Goal: Task Accomplishment & Management: Manage account settings

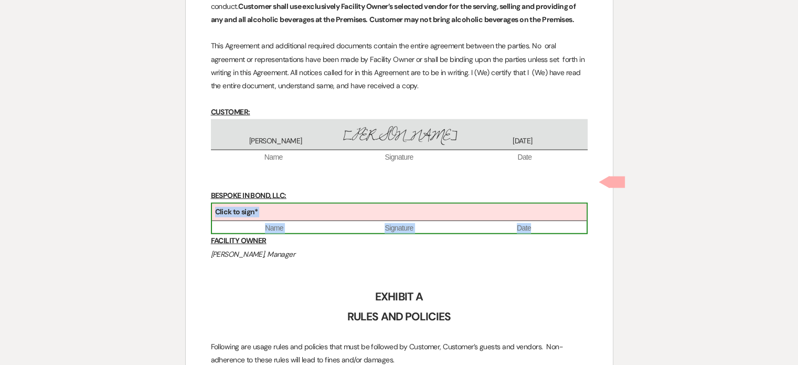
click at [319, 204] on div "Click to sign*" at bounding box center [399, 212] width 375 height 17
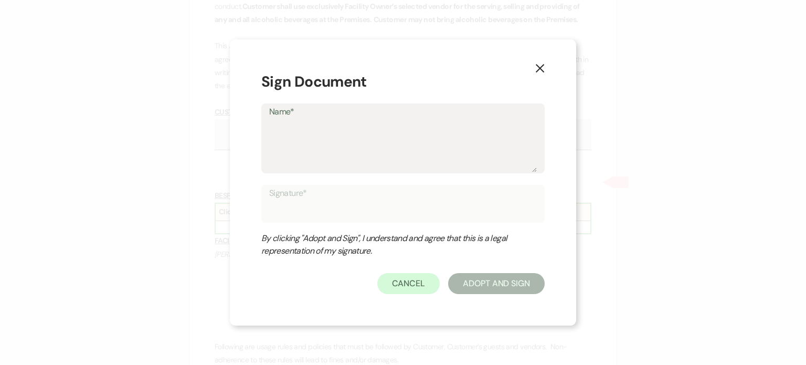
type textarea "J"
type input "J"
type textarea "[PERSON_NAME]"
type input "[PERSON_NAME]"
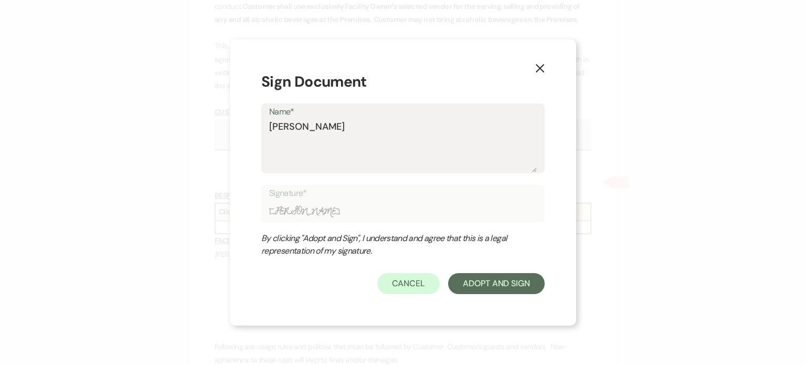
type textarea "[PERSON_NAME]"
type input "[PERSON_NAME]"
type textarea "Jaso"
type input "Jaso"
type textarea "[PERSON_NAME]"
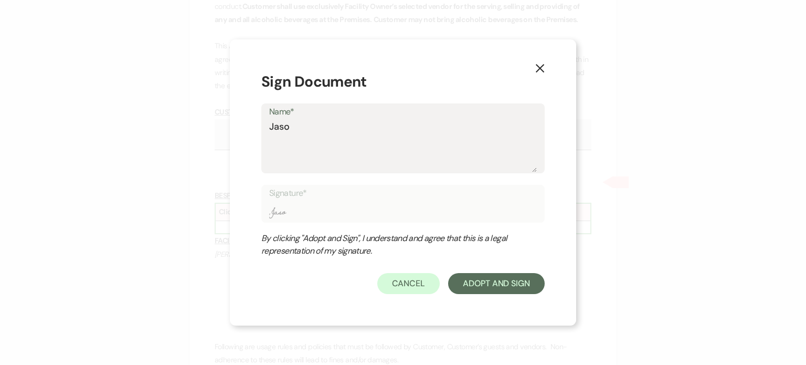
type input "[PERSON_NAME]"
type textarea "[PERSON_NAME]"
type input "[PERSON_NAME]"
type textarea "[PERSON_NAME]"
type input "[PERSON_NAME]"
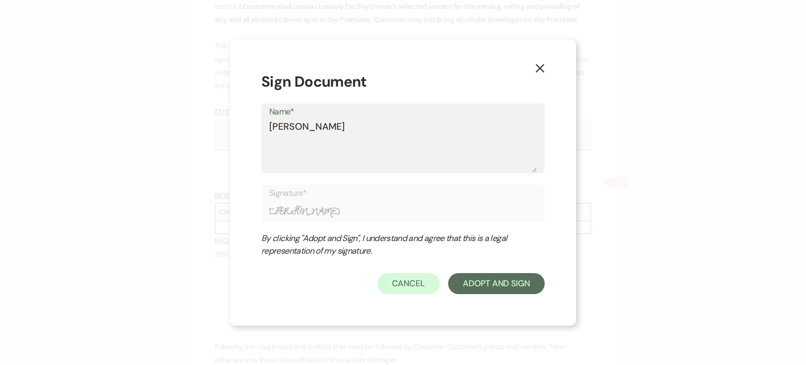
type textarea "[PERSON_NAME] [PERSON_NAME]"
type input "[PERSON_NAME] [PERSON_NAME]"
type textarea "[PERSON_NAME]"
type input "[PERSON_NAME]"
type textarea "[PERSON_NAME] [PERSON_NAME]"
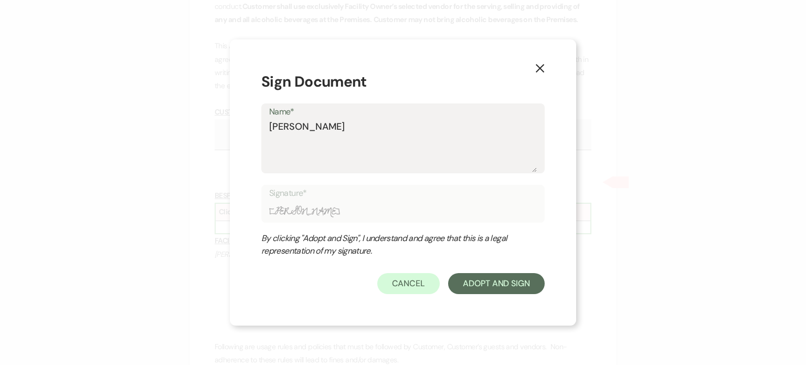
type input "[PERSON_NAME] [PERSON_NAME]"
type textarea "[PERSON_NAME]"
type input "[PERSON_NAME]"
type textarea "[PERSON_NAME]"
click at [482, 285] on button "Adopt And Sign" at bounding box center [496, 283] width 97 height 21
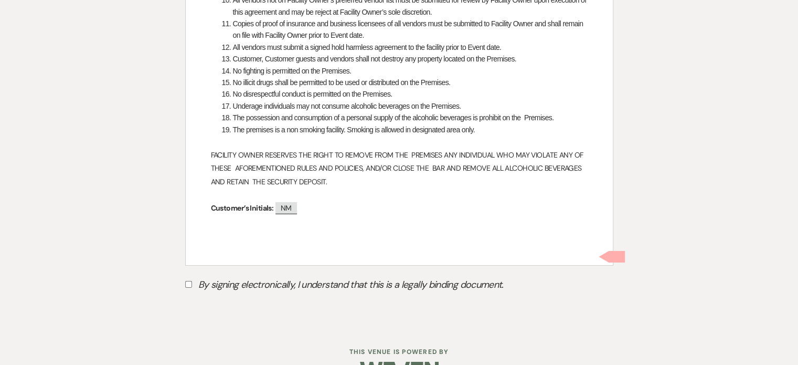
scroll to position [3241, 0]
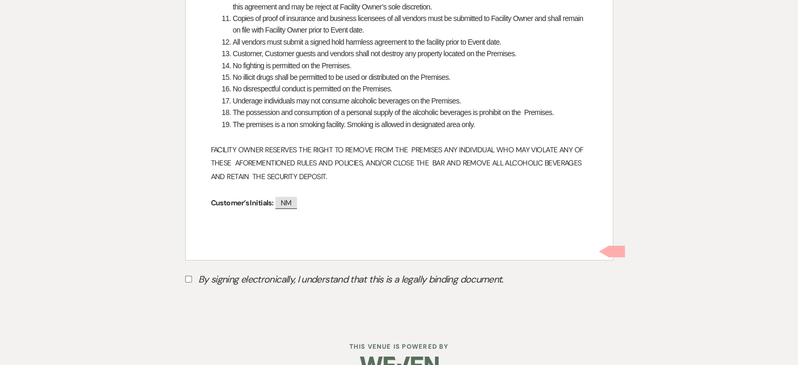
click at [185, 275] on input "By signing electronically, I understand that this is a legally binding document." at bounding box center [188, 278] width 7 height 7
checkbox input "true"
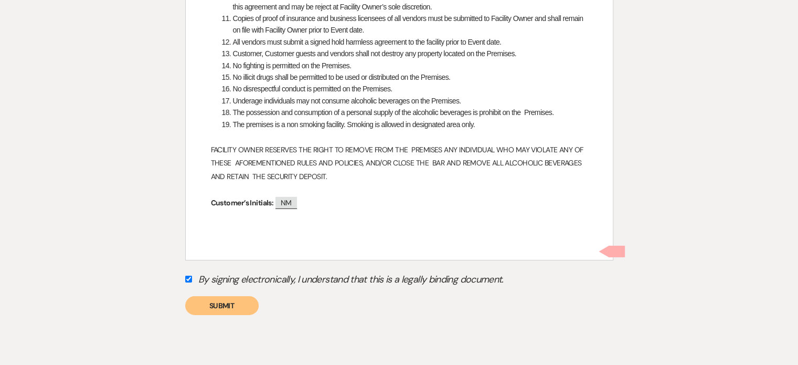
click at [219, 296] on button "Submit" at bounding box center [221, 305] width 73 height 19
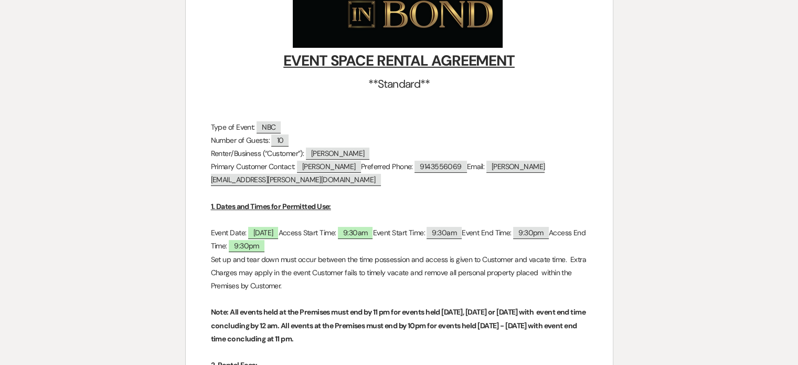
scroll to position [0, 0]
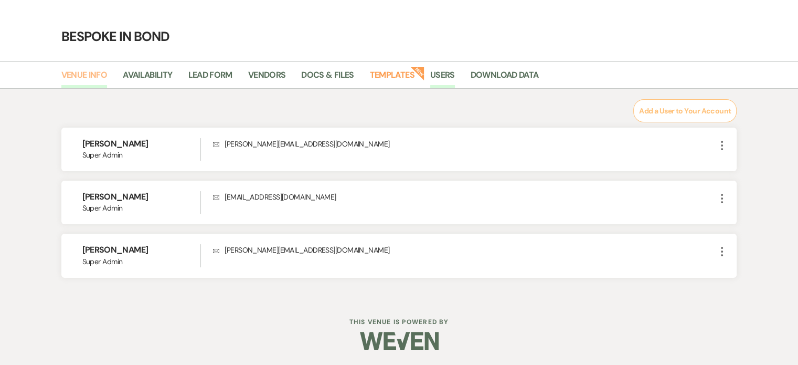
click at [96, 75] on link "Venue Info" at bounding box center [84, 78] width 46 height 20
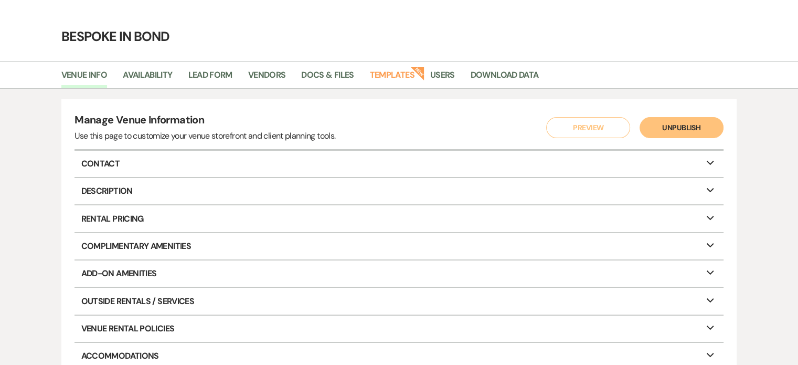
click at [323, 165] on p "Contact Expand" at bounding box center [398, 164] width 648 height 26
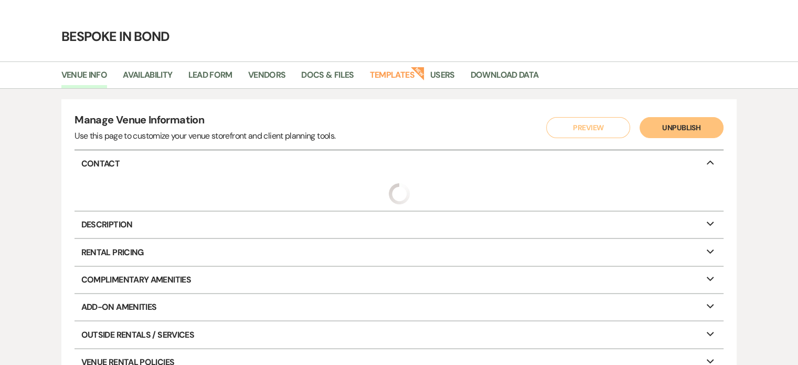
select select "18"
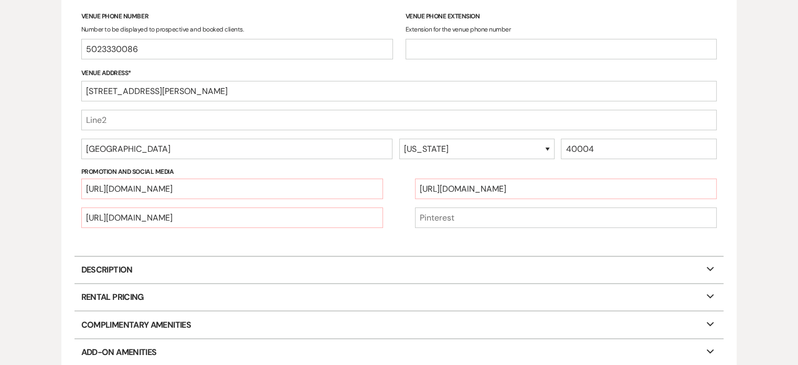
scroll to position [198, 0]
click at [125, 122] on input "text" at bounding box center [399, 119] width 636 height 20
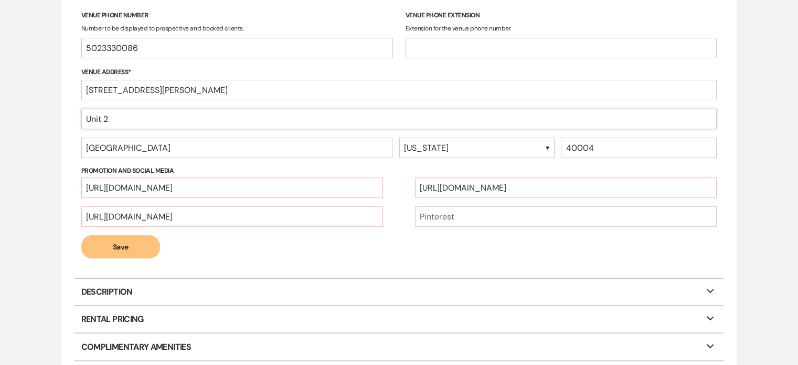
type input "Unit 2"
click at [126, 255] on button "Save" at bounding box center [120, 246] width 79 height 23
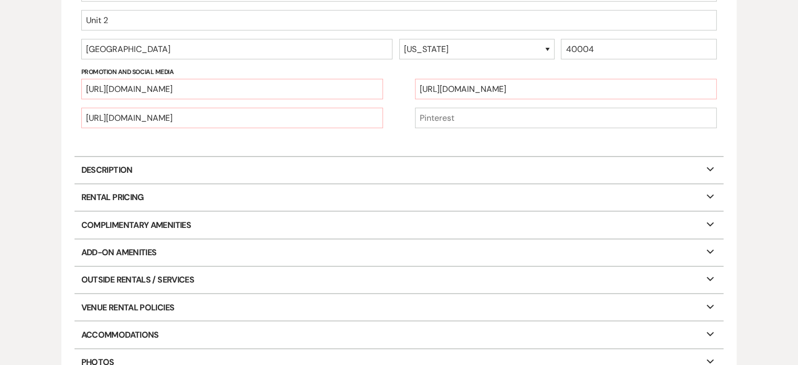
scroll to position [304, 0]
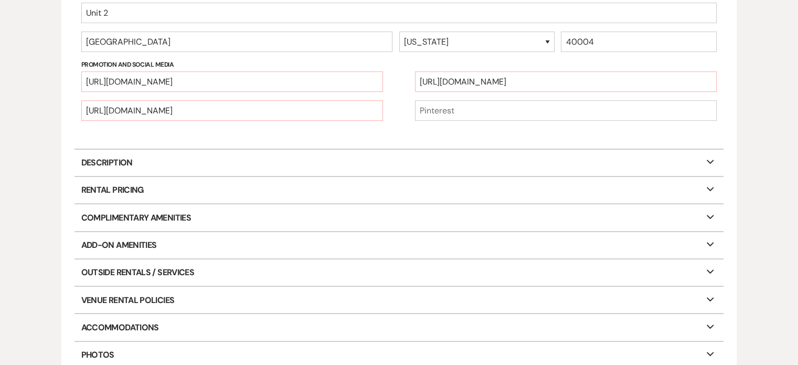
click at [710, 160] on icon "Expand" at bounding box center [710, 160] width 13 height 8
select select "6"
select select "31"
select select "2"
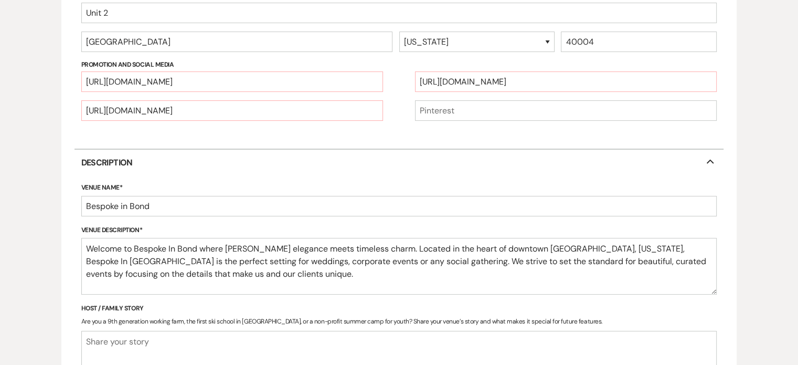
click at [710, 160] on icon "Collapse" at bounding box center [710, 160] width 13 height 8
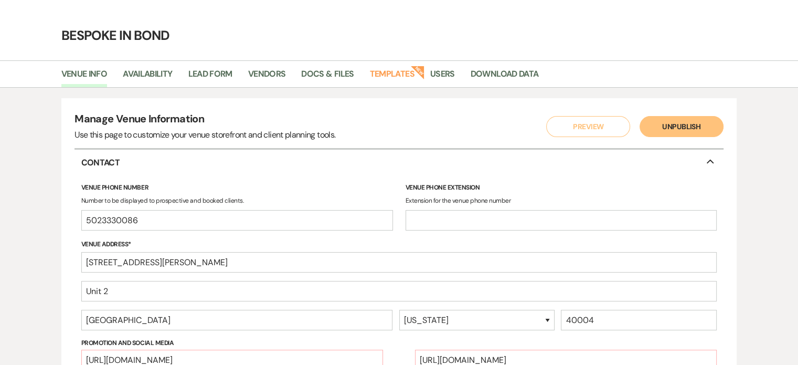
scroll to position [25, 0]
click at [158, 76] on link "Availability" at bounding box center [147, 78] width 49 height 20
select select "2"
select select "2026"
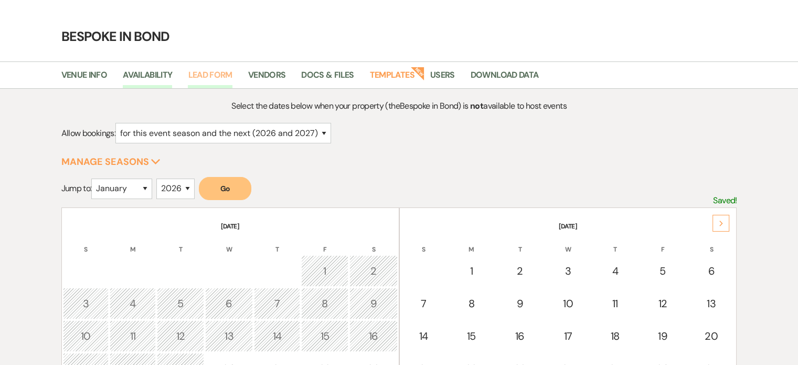
click at [215, 78] on link "Lead Form" at bounding box center [210, 78] width 44 height 20
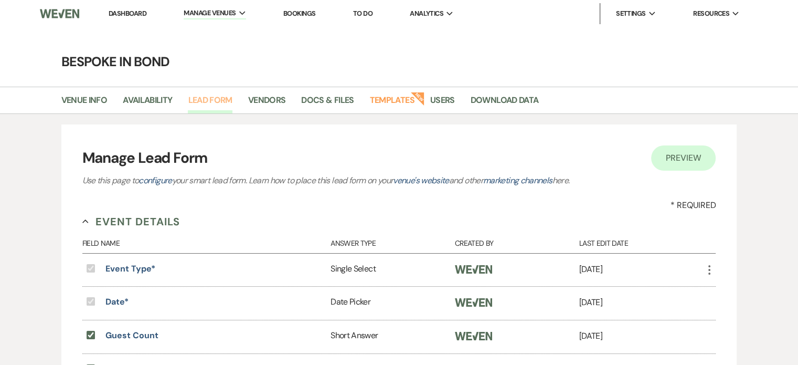
scroll to position [8, 0]
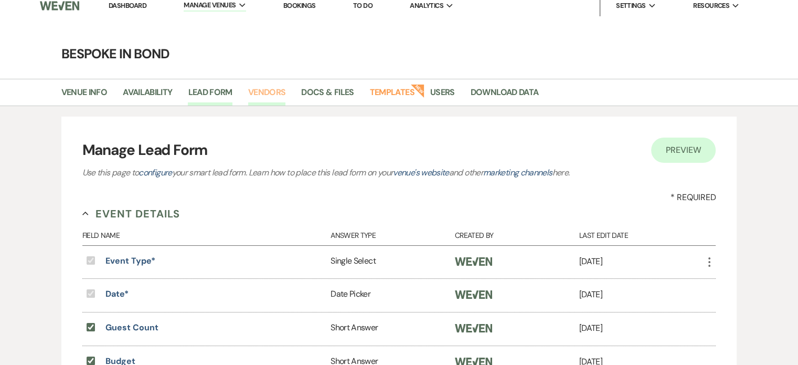
click at [278, 92] on link "Vendors" at bounding box center [267, 96] width 38 height 20
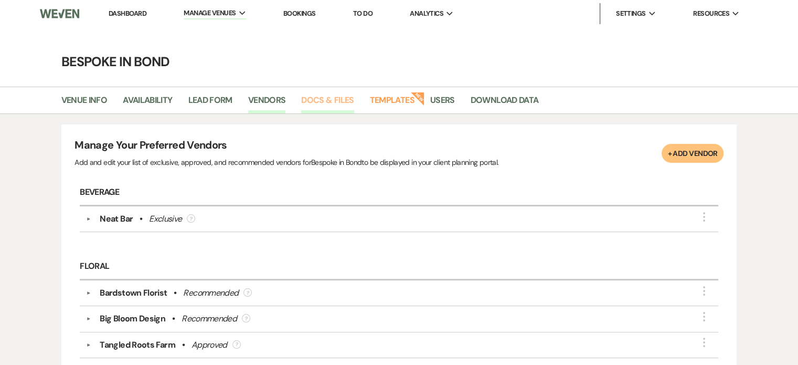
click at [329, 100] on link "Docs & Files" at bounding box center [327, 103] width 52 height 20
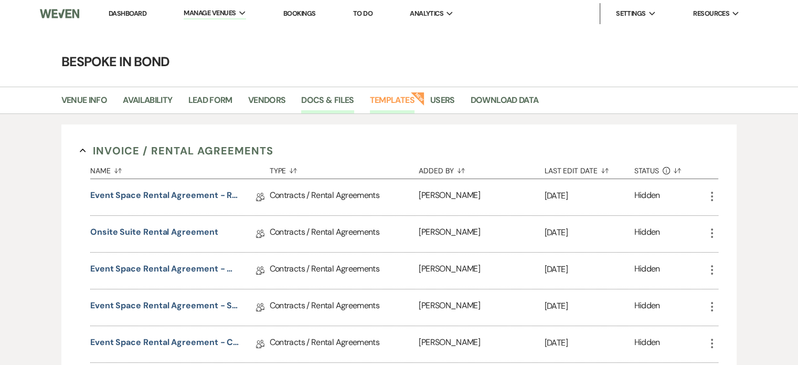
click at [392, 103] on link "Templates" at bounding box center [392, 103] width 45 height 20
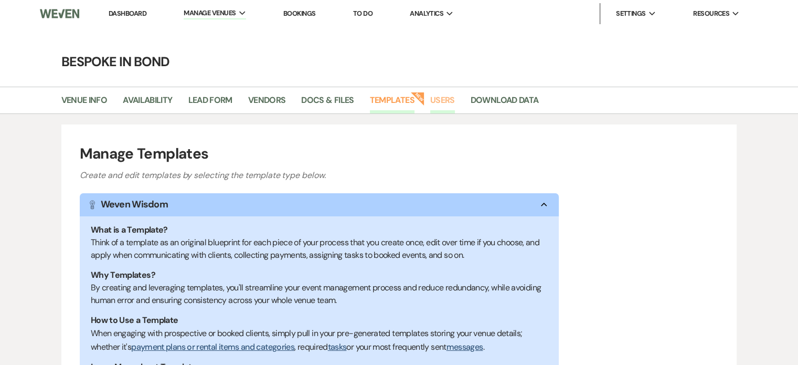
click at [439, 102] on link "Users" at bounding box center [442, 103] width 25 height 20
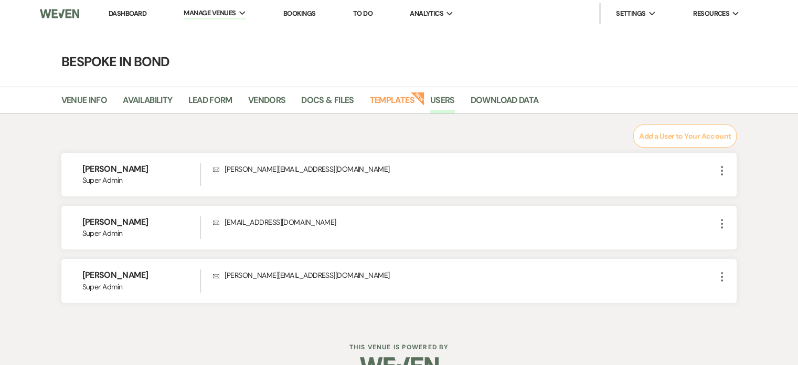
click at [131, 13] on link "Dashboard" at bounding box center [128, 13] width 38 height 9
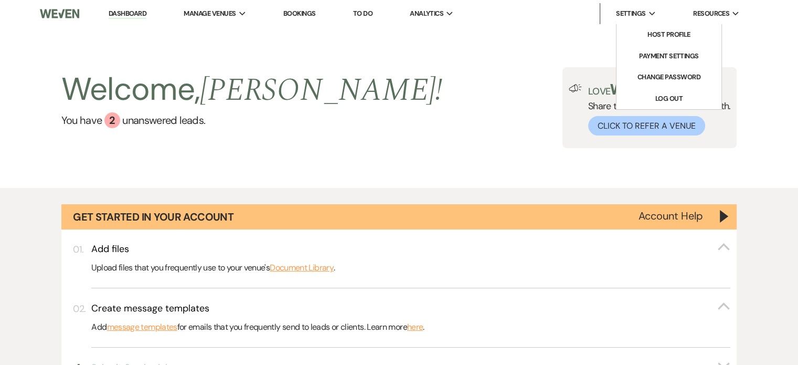
click at [653, 10] on div "Settings Expand" at bounding box center [636, 13] width 40 height 10
click at [652, 28] on link "Host Profile" at bounding box center [668, 34] width 105 height 21
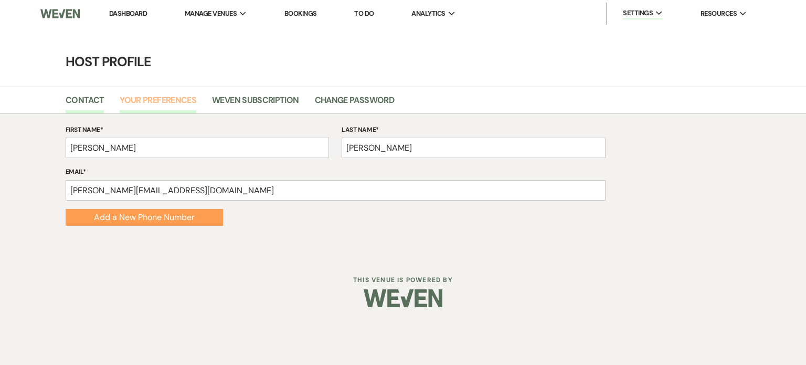
click at [169, 100] on link "Your Preferences" at bounding box center [158, 103] width 77 height 20
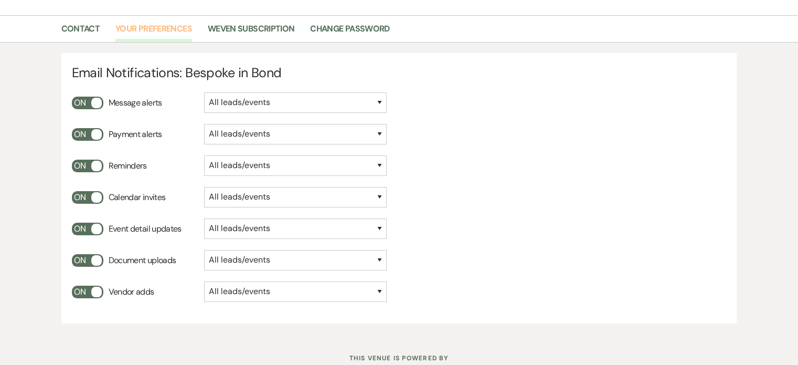
scroll to position [71, 0]
click at [222, 103] on select "All leads/events Only leads/events assigned to me" at bounding box center [295, 102] width 183 height 20
click at [477, 111] on form "Email Notifications: Bespoke in Bond On Message alerts All leads/events Only le…" at bounding box center [399, 188] width 676 height 270
click at [238, 33] on link "Weven Subscription" at bounding box center [251, 32] width 87 height 20
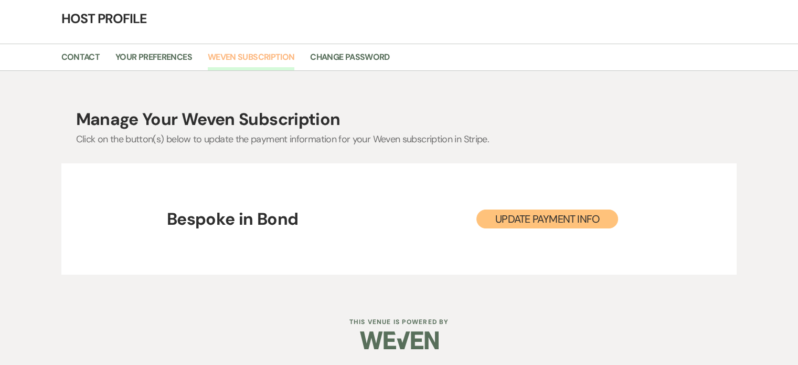
scroll to position [42, 0]
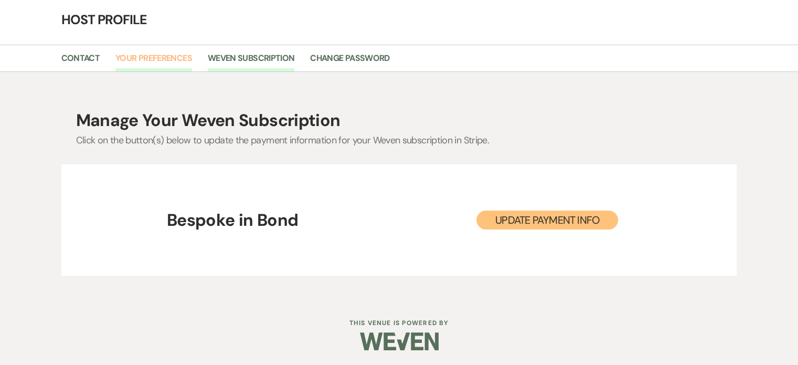
click at [164, 51] on link "Your Preferences" at bounding box center [153, 61] width 77 height 20
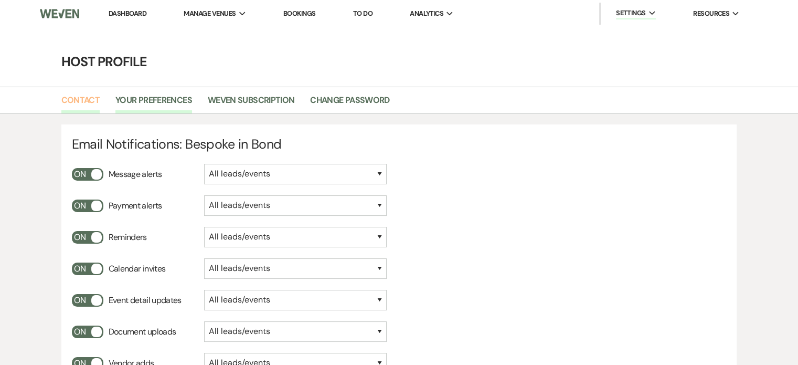
click at [88, 96] on link "Contact" at bounding box center [80, 103] width 39 height 20
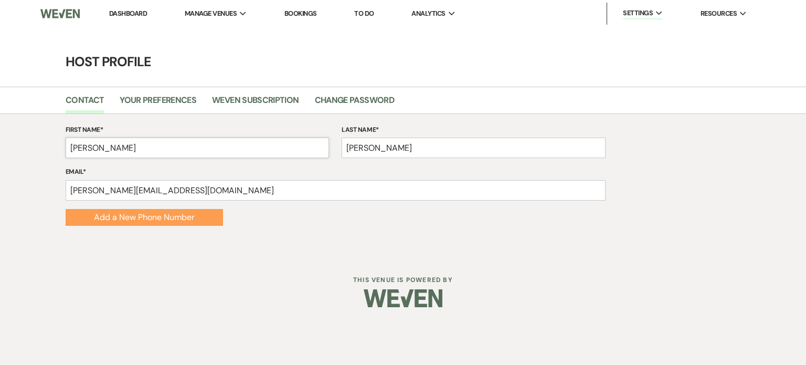
drag, startPoint x: 104, startPoint y: 148, endPoint x: 11, endPoint y: 159, distance: 93.4
click at [11, 159] on div "First Name* Jason Last Name* James Email* jason@bespokeinbond.com Add Number Ad…" at bounding box center [403, 183] width 806 height 138
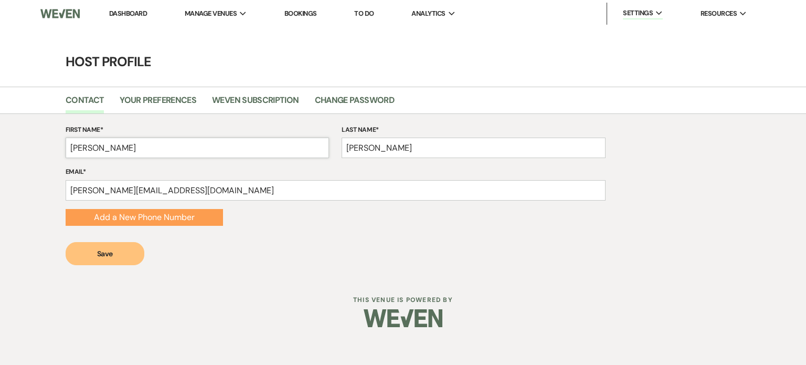
type input "Roy"
drag, startPoint x: 392, startPoint y: 144, endPoint x: 249, endPoint y: 157, distance: 143.8
click at [249, 157] on div "First Name* Roy Last Name* James" at bounding box center [336, 145] width 540 height 42
type input "Mills"
click at [89, 191] on input "jason@bespokeinbond.com" at bounding box center [336, 190] width 540 height 20
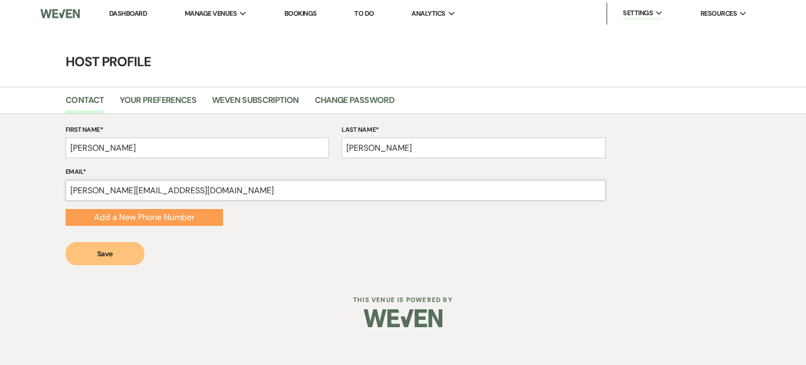
type input "Roy@bespokeinbond.com"
click at [113, 252] on button "Save" at bounding box center [105, 253] width 79 height 23
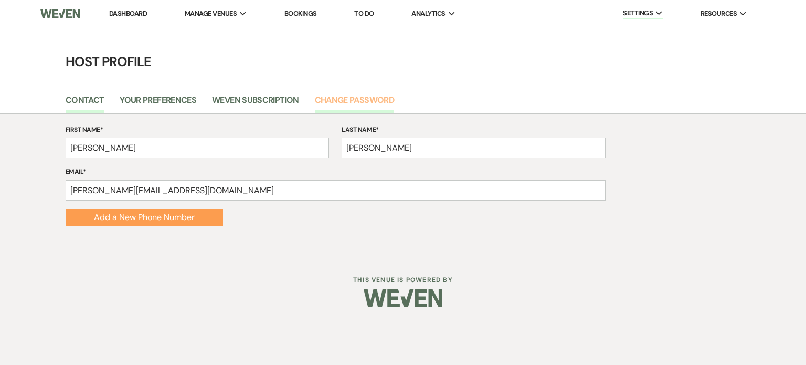
click at [370, 99] on link "Change Password" at bounding box center [354, 103] width 79 height 20
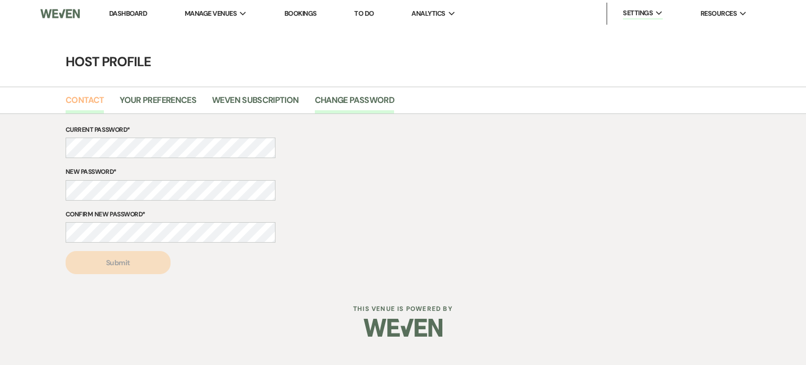
click at [84, 100] on link "Contact" at bounding box center [85, 103] width 39 height 20
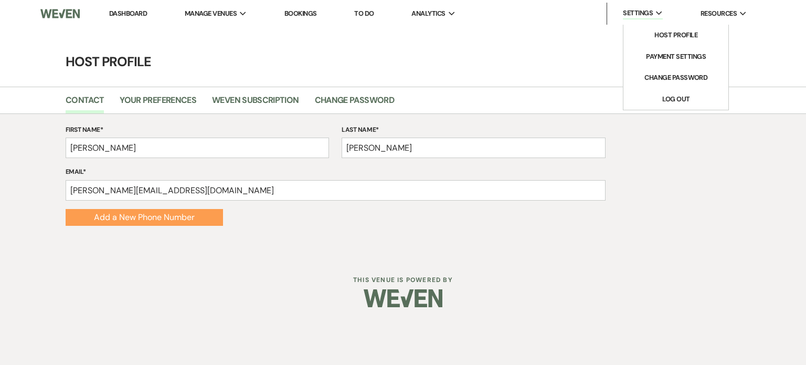
click at [647, 13] on span "Settings" at bounding box center [638, 13] width 30 height 10
click at [656, 56] on li "Payment Settings" at bounding box center [675, 56] width 94 height 10
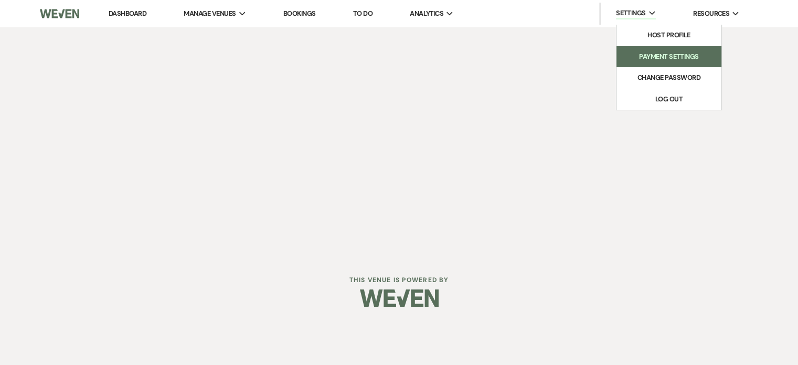
select select "true"
select select "267"
select select "770"
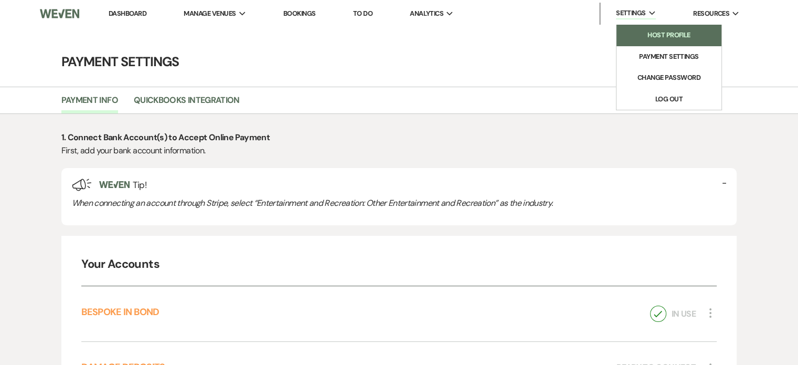
click at [655, 27] on link "Host Profile" at bounding box center [668, 35] width 105 height 21
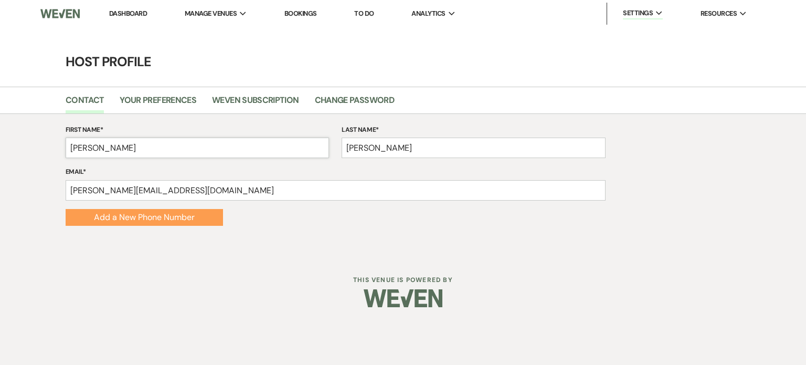
drag, startPoint x: 137, startPoint y: 148, endPoint x: 0, endPoint y: 176, distance: 140.1
click at [0, 176] on div "First Name* Roy Last Name* Mills Email* Roy@bespokeinbond.com Add Number Add a …" at bounding box center [403, 183] width 806 height 138
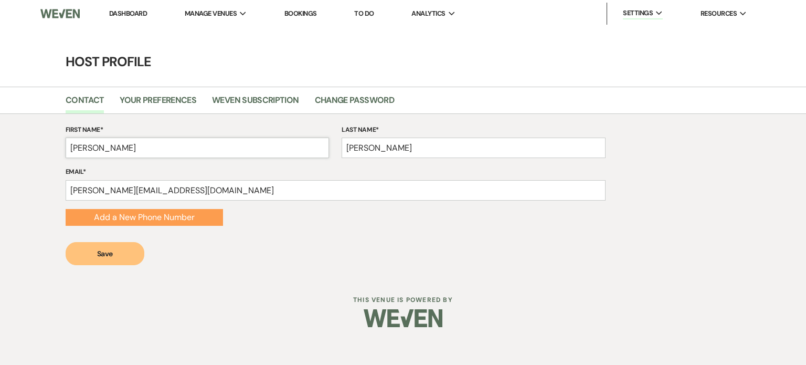
type input "[PERSON_NAME]"
drag, startPoint x: 321, startPoint y: 151, endPoint x: 302, endPoint y: 150, distance: 19.4
click at [302, 150] on div "First Name* Jason Last Name* Mills" at bounding box center [336, 145] width 540 height 42
type input "James"
click at [83, 194] on input "Roy@bespokeinbond.com" at bounding box center [336, 190] width 540 height 20
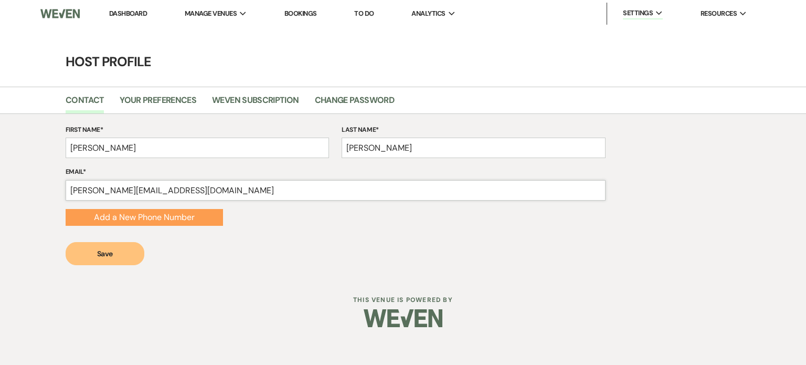
type input "jason@bespokeinbond.com"
click at [126, 267] on div "First Name* Jason Last Name* James Email* jason@bespokeinbond.com Add Number Ad…" at bounding box center [403, 195] width 806 height 162
click at [116, 251] on button "Save" at bounding box center [105, 253] width 79 height 23
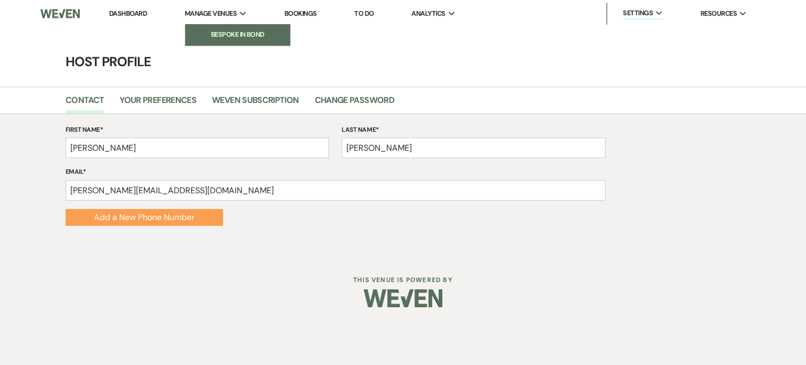
click at [237, 33] on li "Bespoke in Bond" at bounding box center [237, 34] width 94 height 10
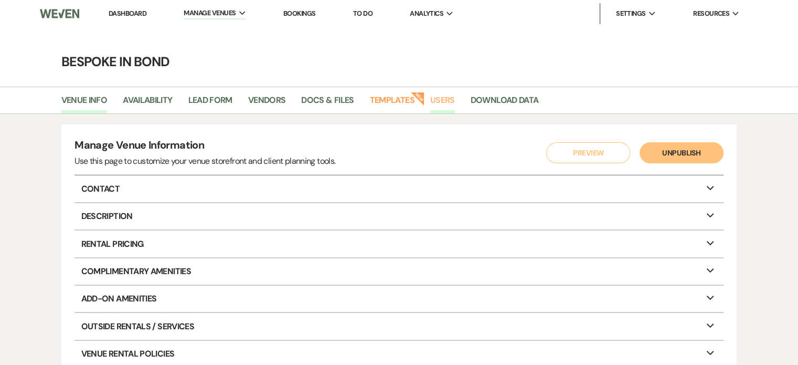
click at [446, 99] on link "Users" at bounding box center [442, 103] width 25 height 20
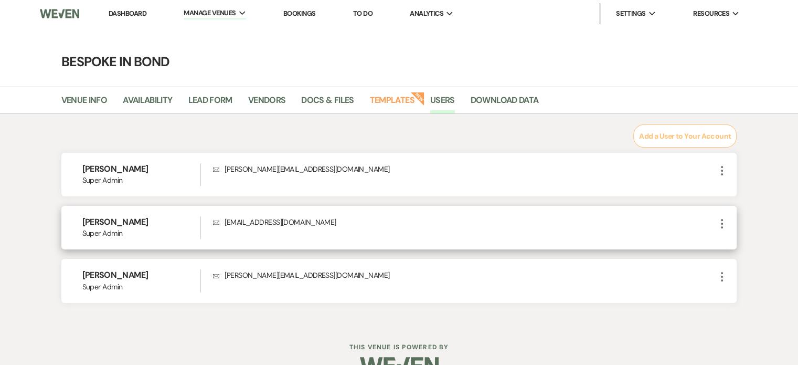
click at [720, 223] on icon "More" at bounding box center [722, 223] width 13 height 13
click at [731, 245] on button "Edit" at bounding box center [739, 244] width 46 height 18
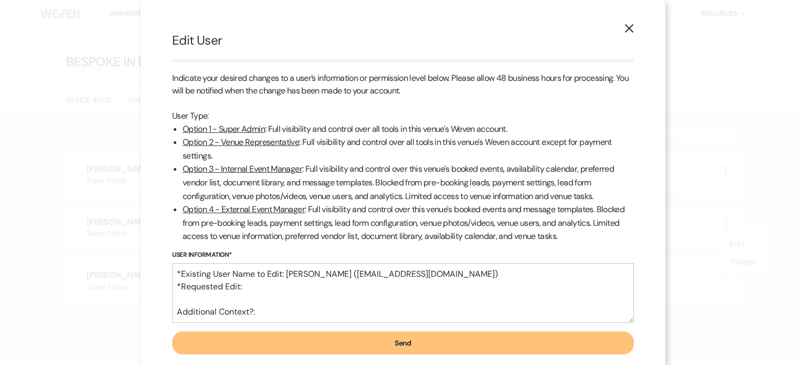
click at [624, 27] on icon "X" at bounding box center [628, 28] width 9 height 9
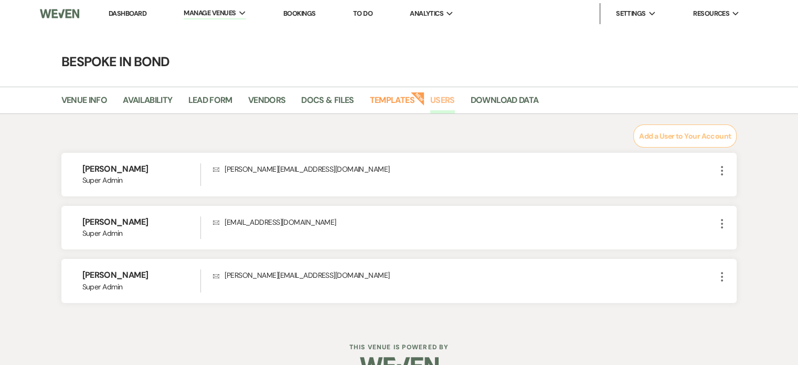
click at [445, 108] on link "Users" at bounding box center [442, 103] width 25 height 20
click at [338, 93] on link "Docs & Files" at bounding box center [327, 103] width 52 height 20
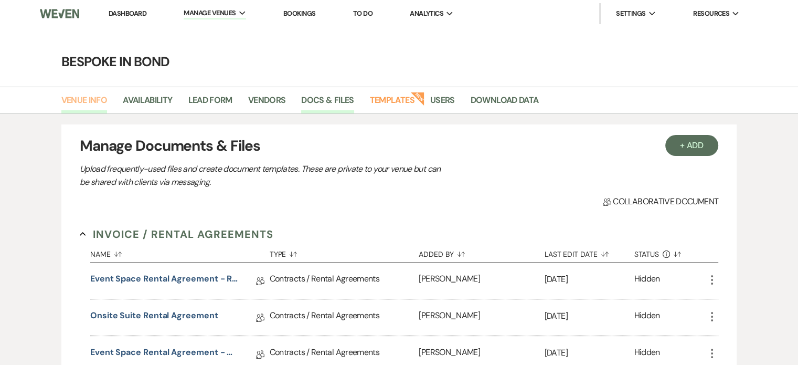
click at [102, 101] on link "Venue Info" at bounding box center [84, 103] width 46 height 20
